Goal: Task Accomplishment & Management: Manage account settings

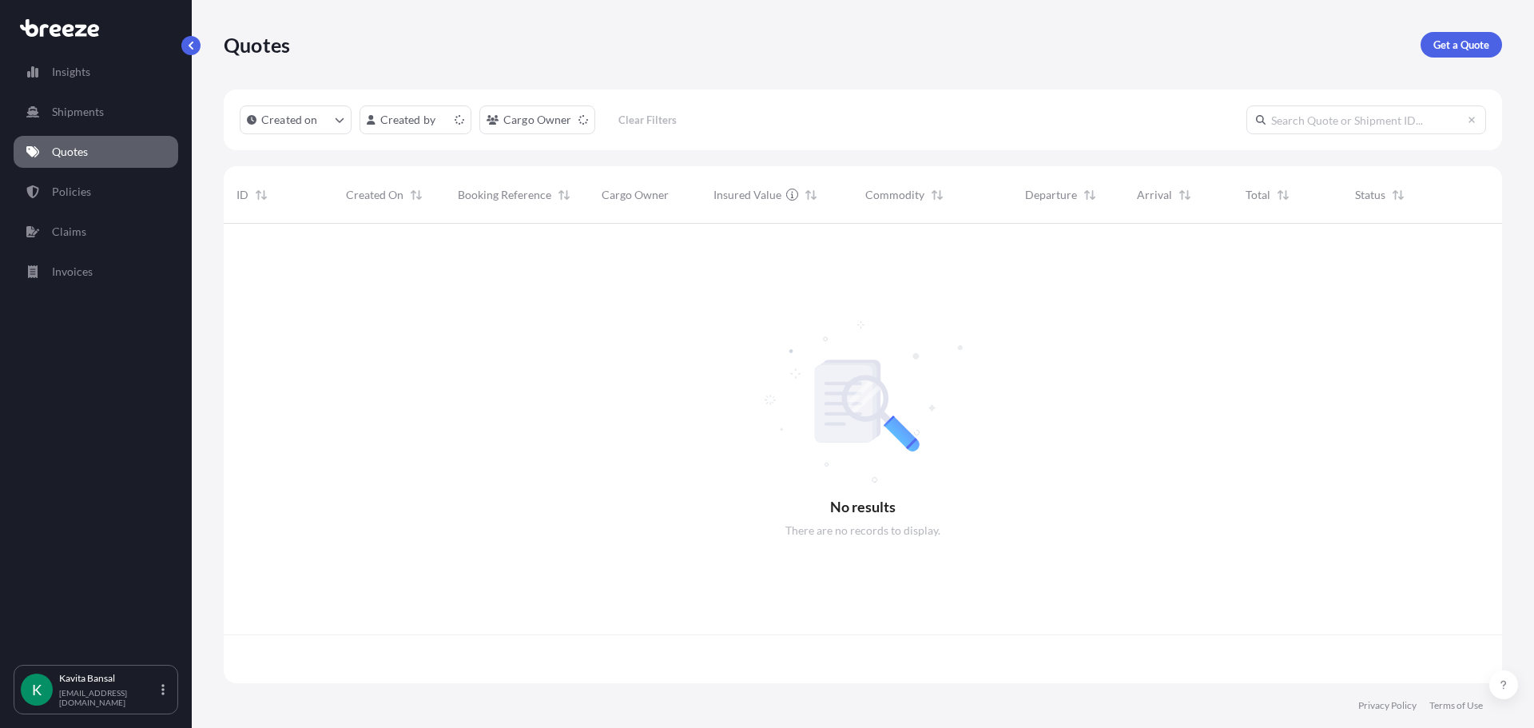
scroll to position [456, 1266]
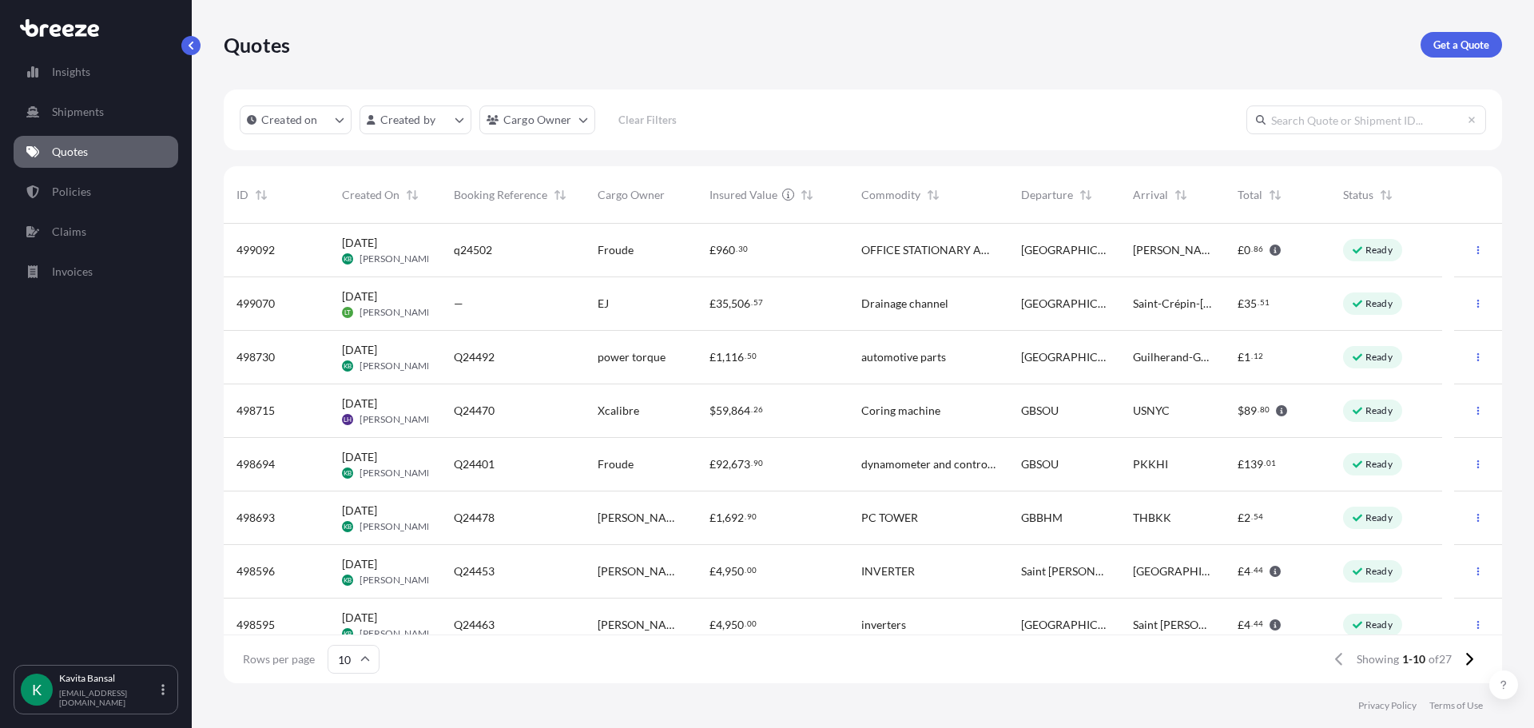
click at [965, 253] on span "OFFICE STATIONARY AND BANNERS" at bounding box center [928, 250] width 134 height 16
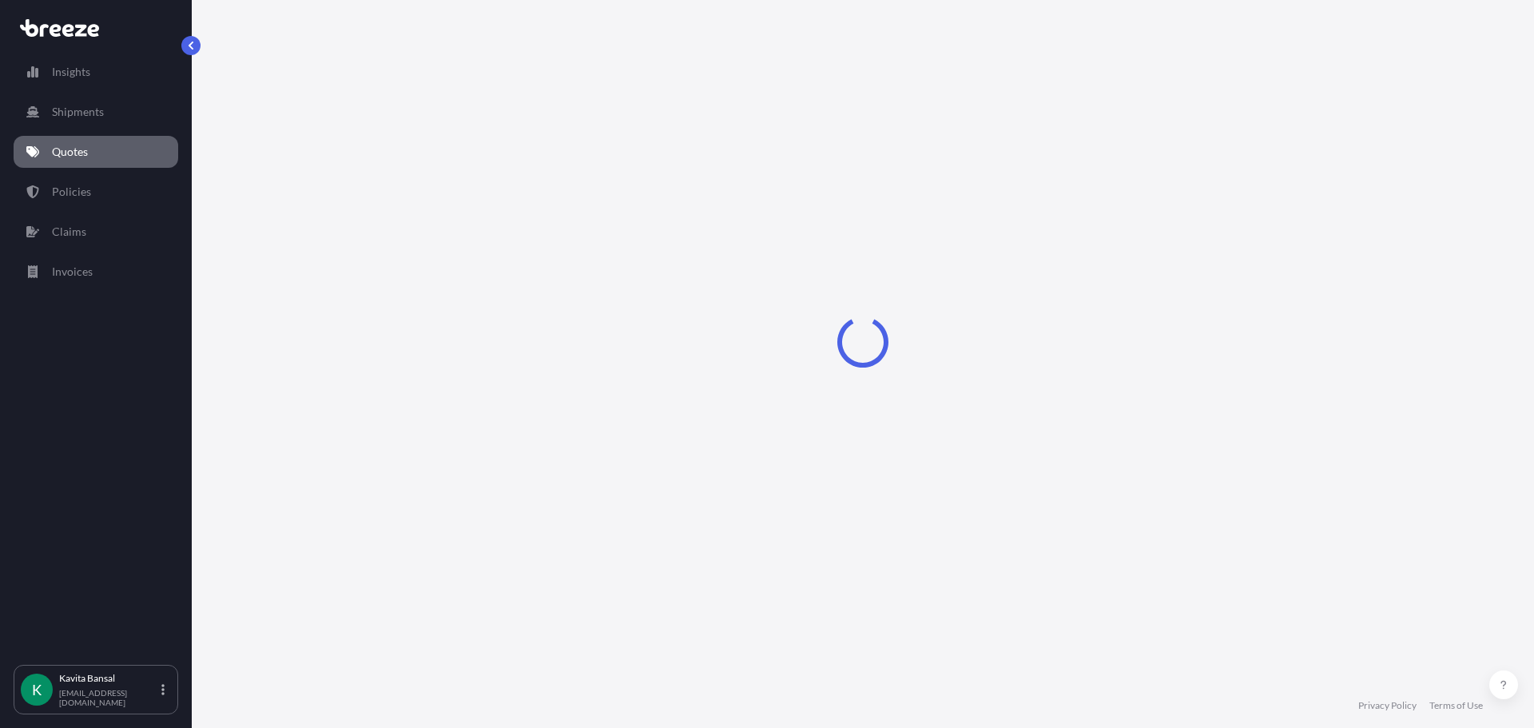
select select "Road"
select select "1"
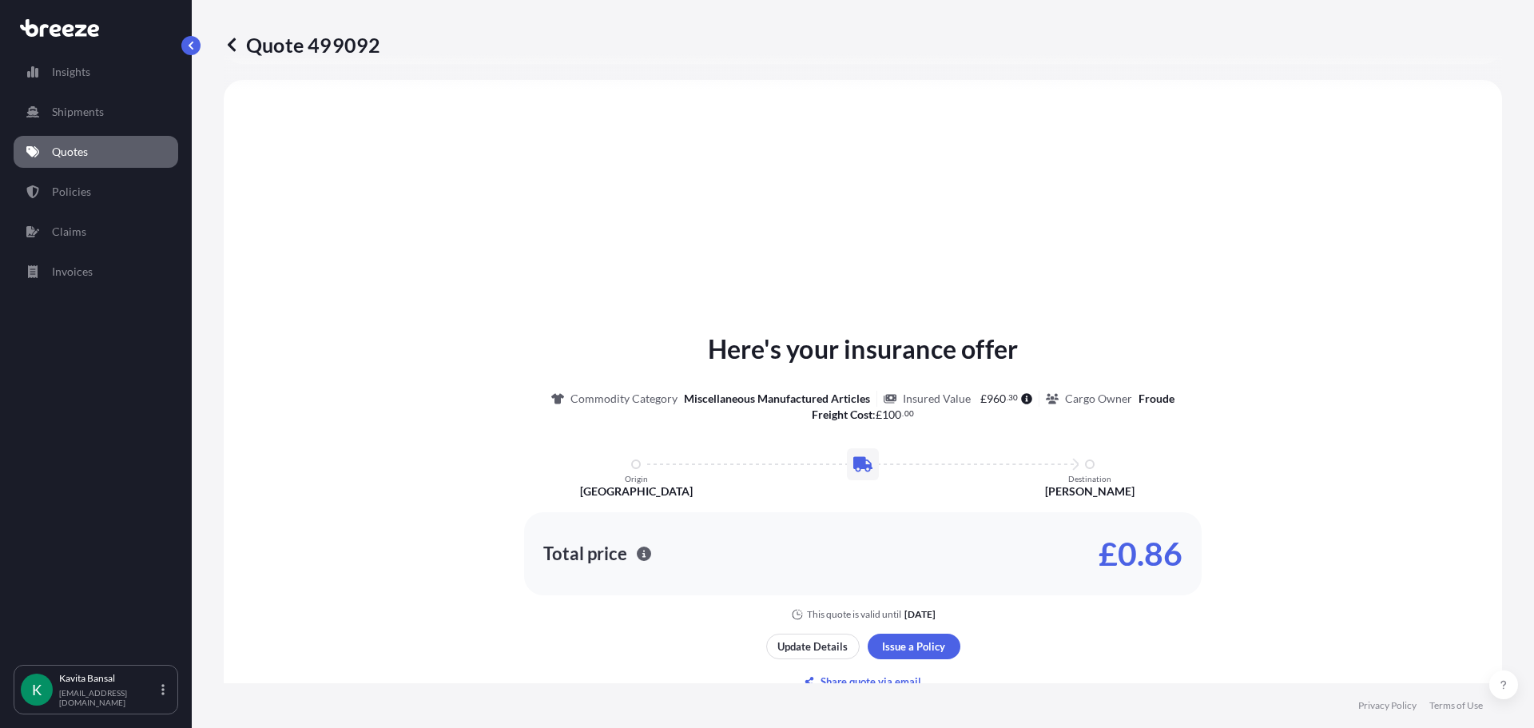
scroll to position [2, 0]
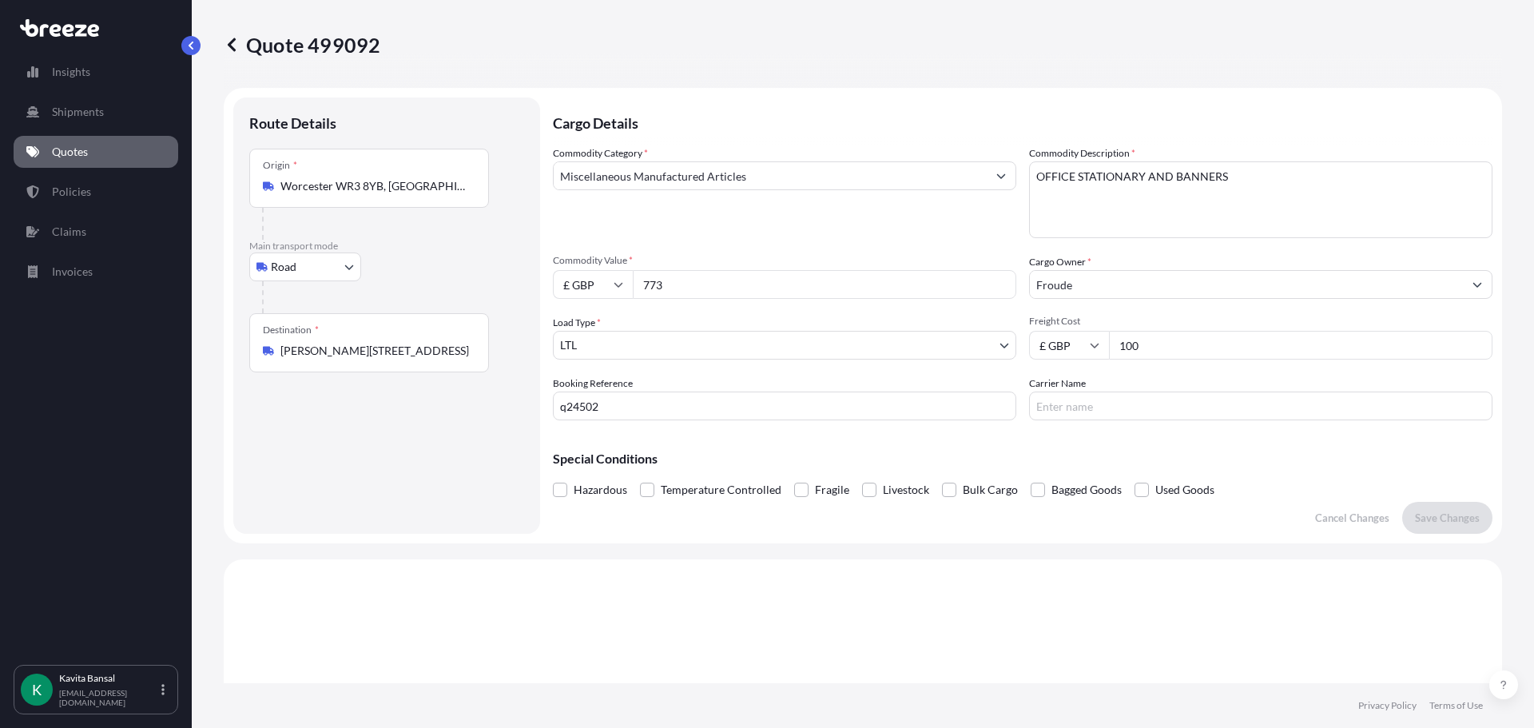
click at [1183, 344] on input "100" at bounding box center [1301, 345] width 384 height 29
type input "1"
type input "92"
click at [1402, 520] on button "Save Changes" at bounding box center [1447, 518] width 90 height 32
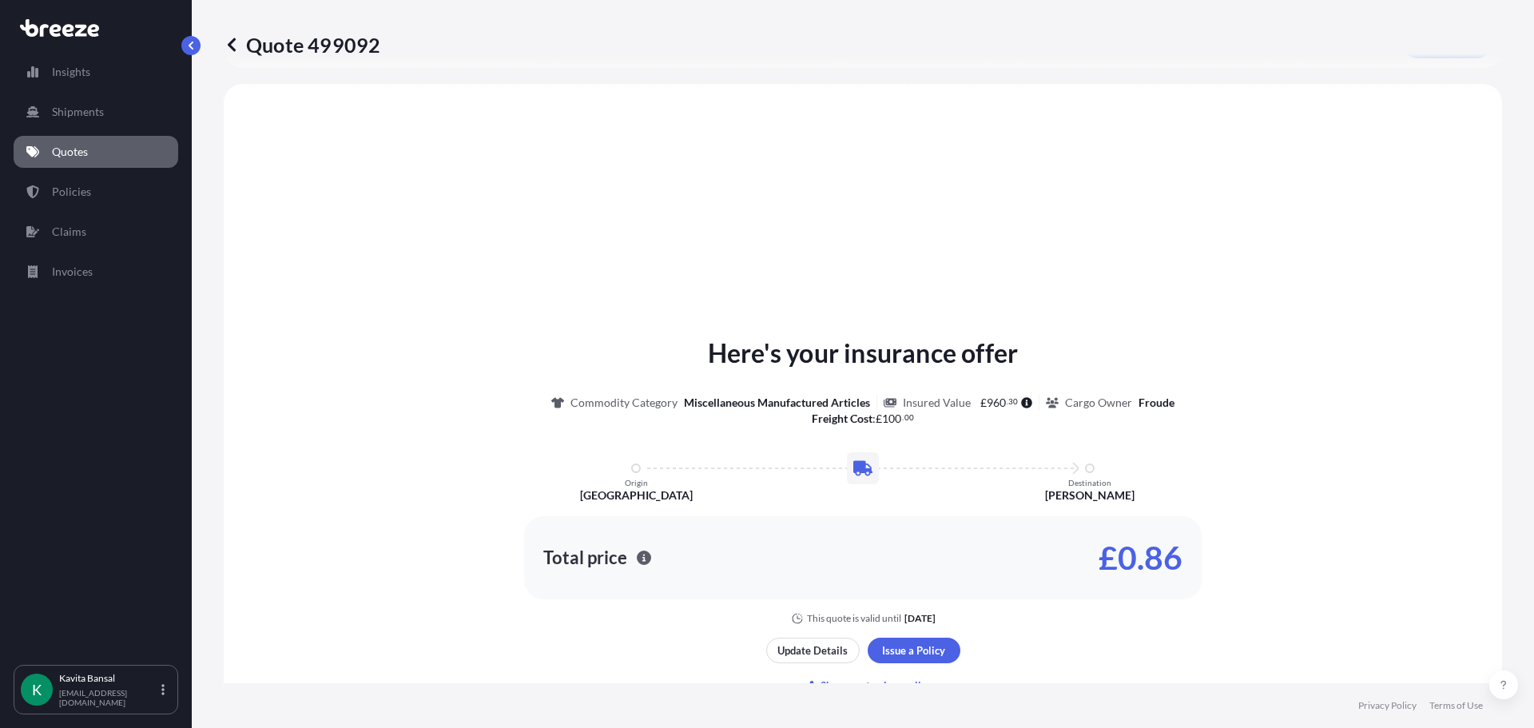
scroll to position [481, 0]
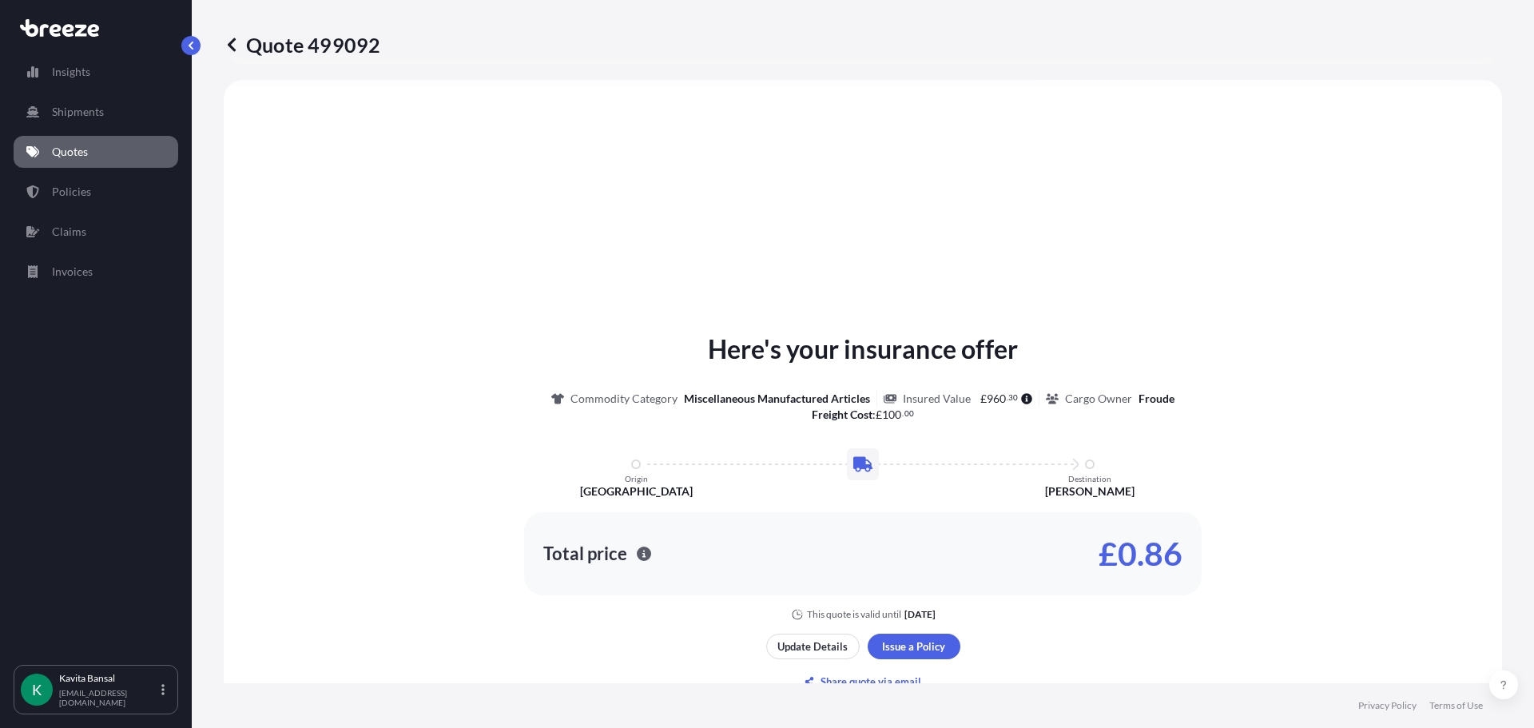
select select "Road"
select select "1"
